Goal: Information Seeking & Learning: Learn about a topic

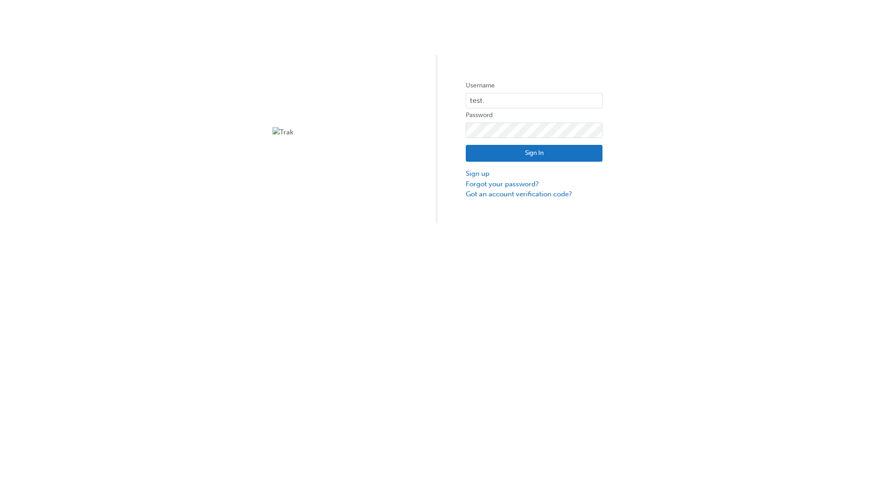
type input "test.e2e.user1"
